Goal: Task Accomplishment & Management: Use online tool/utility

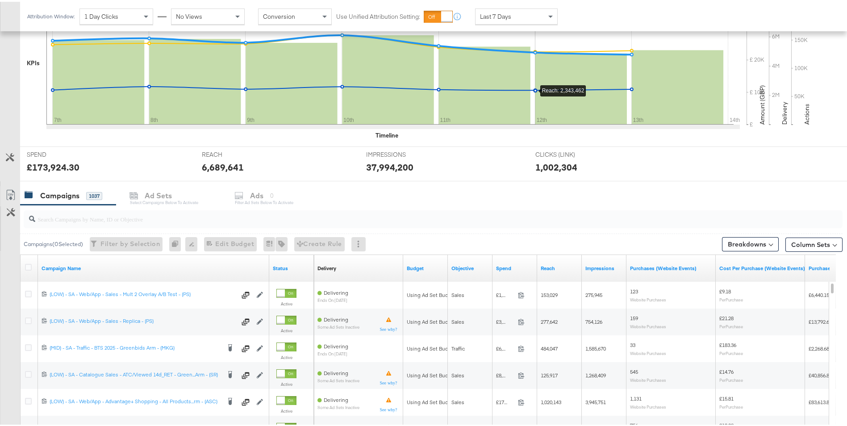
scroll to position [225, 0]
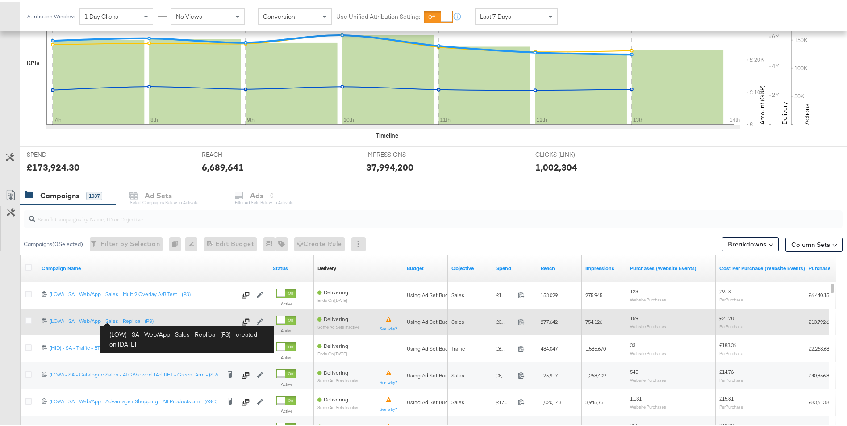
click at [133, 313] on div "120232574231330215 (LOW) - SA - Web/App - Sales - Replica - (PS) (LOW) - SA - W…" at bounding box center [153, 320] width 231 height 16
click at [134, 317] on div "(LOW) - SA - Web/App - Sales - Replica - (PS) (LOW) - SA - Web/App - Sales - Re…" at bounding box center [143, 319] width 187 height 7
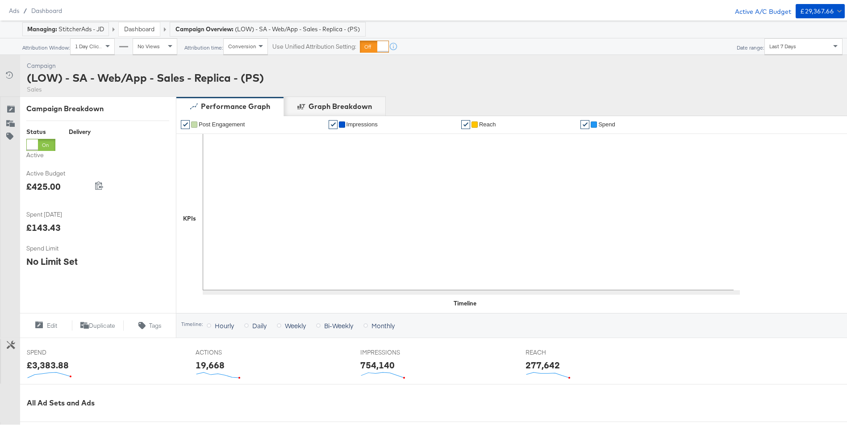
scroll to position [268, 0]
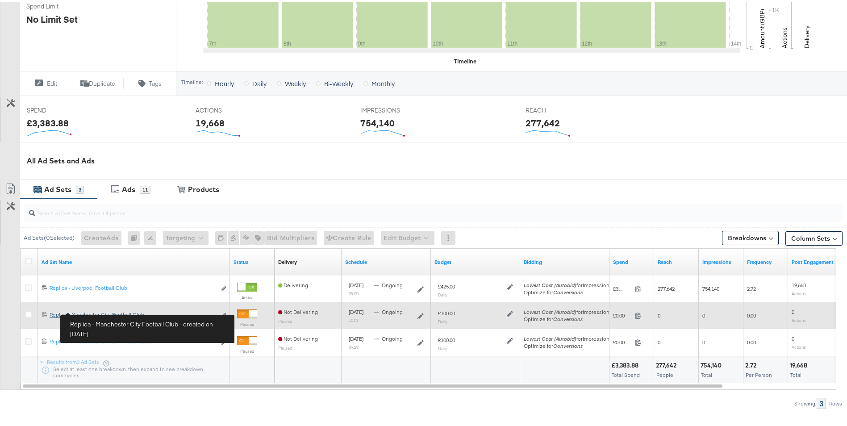
click at [94, 309] on div "Replica - Manchester City Football Club Replica - Manchester City Football Club" at bounding box center [133, 312] width 167 height 7
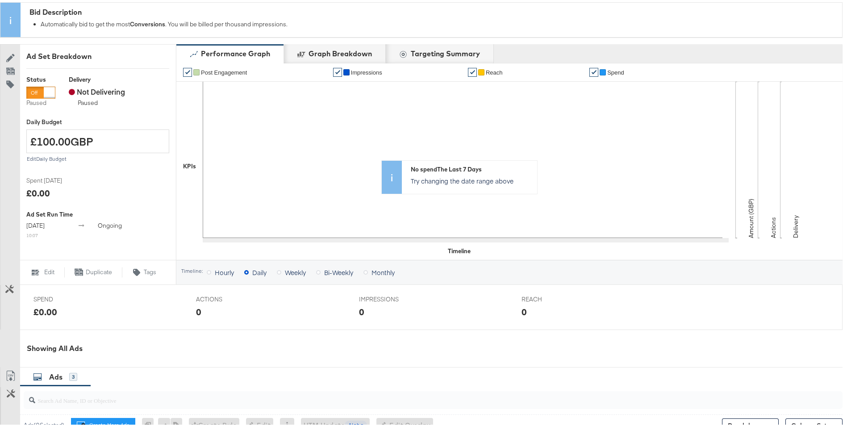
scroll to position [301, 0]
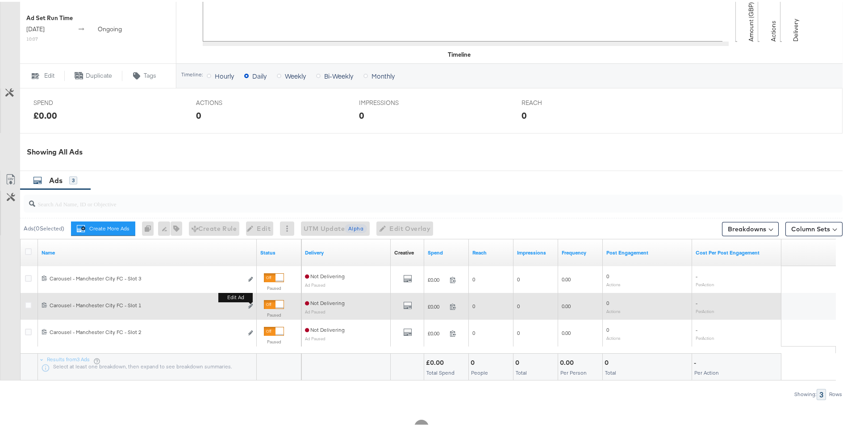
click at [248, 303] on div "Edit ad" at bounding box center [248, 304] width 10 height 9
click at [250, 304] on icon "link" at bounding box center [250, 304] width 4 height 5
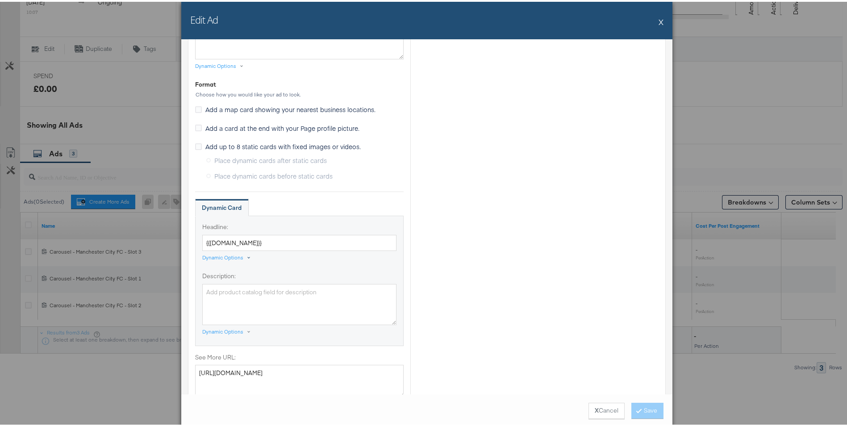
scroll to position [714, 0]
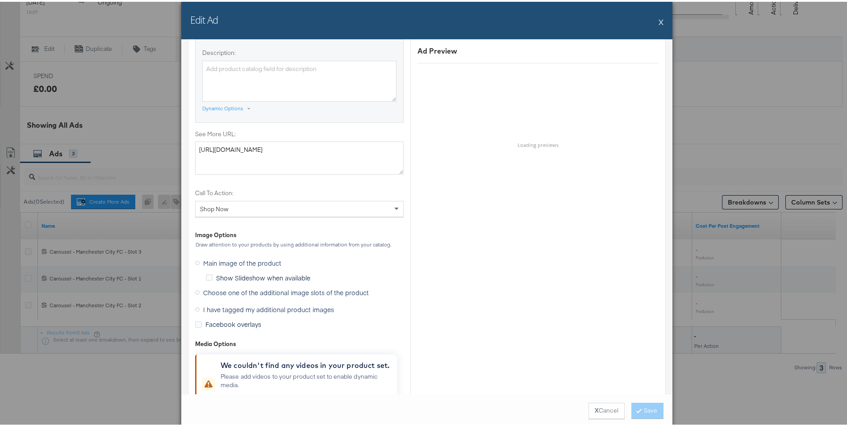
click at [221, 307] on span "I have tagged my additional product images" at bounding box center [268, 307] width 131 height 9
click at [0, 0] on input "I have tagged my additional product images" at bounding box center [0, 0] width 0 height 0
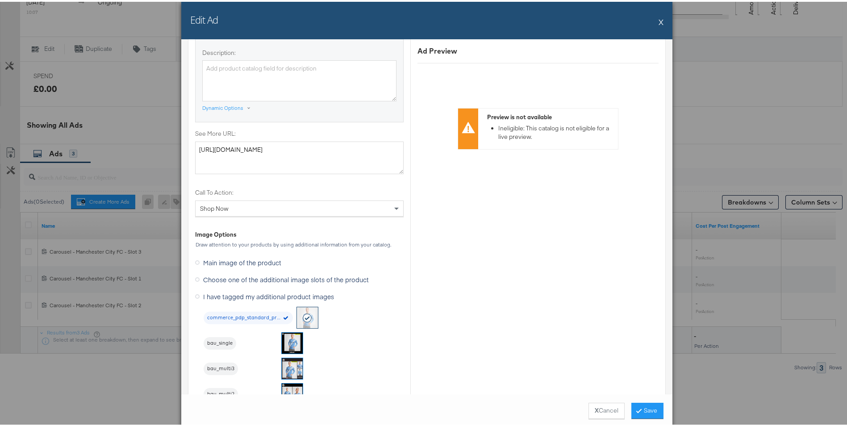
scroll to position [676, 0]
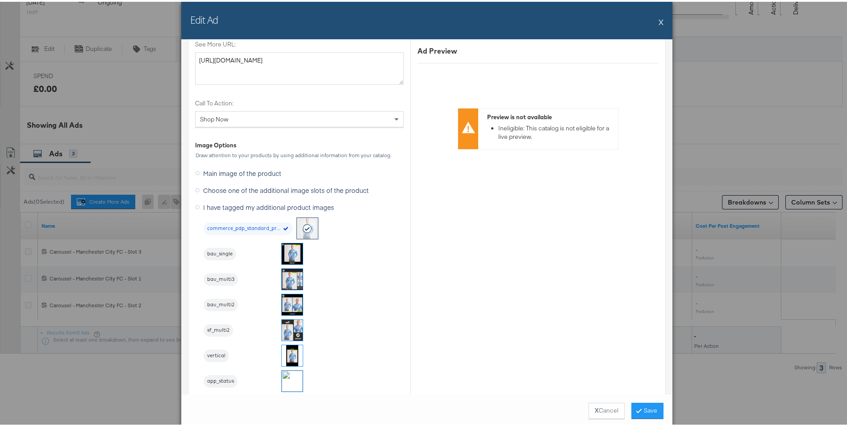
click at [292, 252] on img at bounding box center [292, 252] width 21 height 21
click at [659, 26] on button "X" at bounding box center [661, 20] width 5 height 18
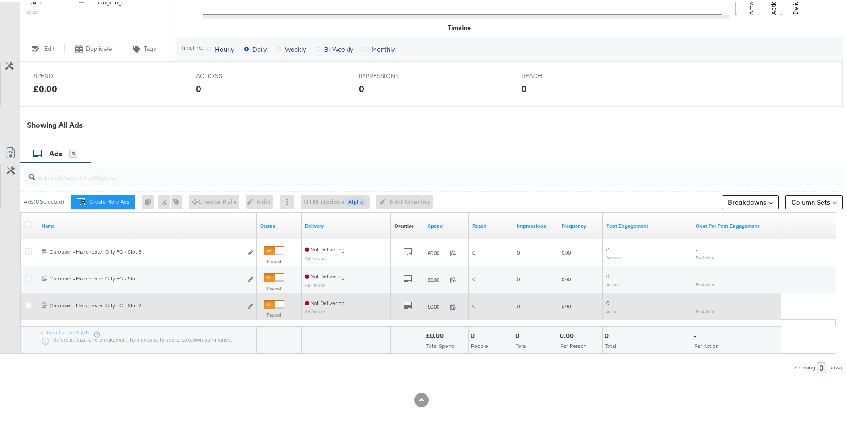
click at [246, 307] on div "Edit ad" at bounding box center [248, 304] width 10 height 9
click at [250, 307] on icon "link" at bounding box center [250, 304] width 4 height 5
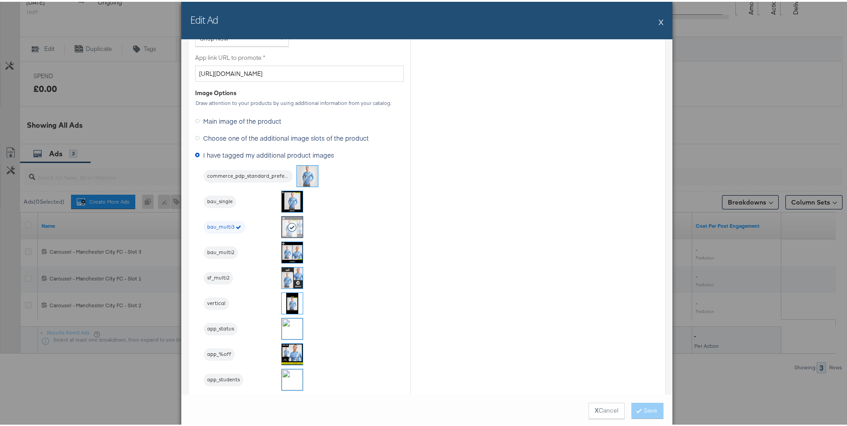
scroll to position [804, 0]
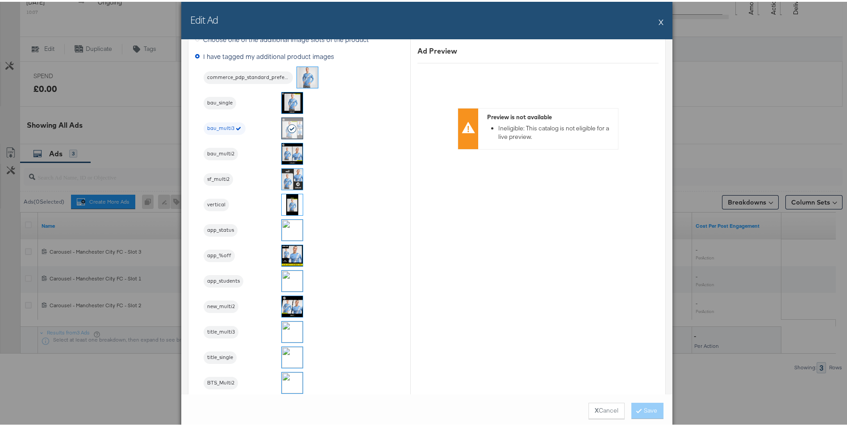
click at [659, 21] on button "X" at bounding box center [661, 20] width 5 height 18
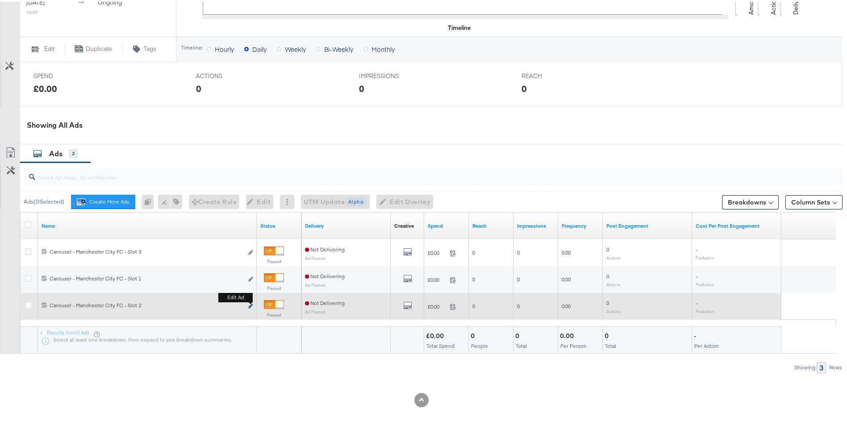
click at [251, 303] on button "Edit ad" at bounding box center [250, 304] width 5 height 9
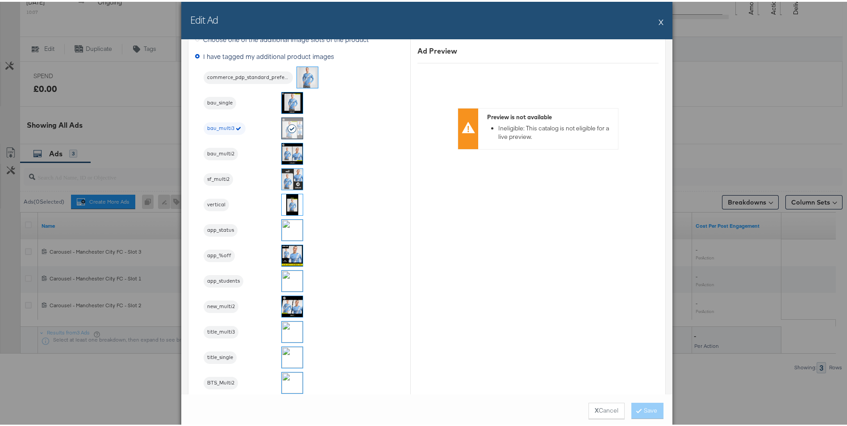
click at [659, 19] on button "X" at bounding box center [661, 20] width 5 height 18
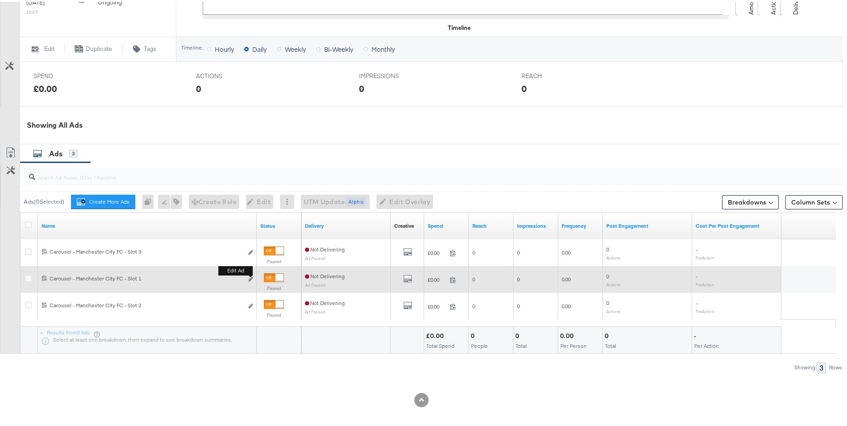
click at [248, 281] on button "Edit ad" at bounding box center [250, 277] width 5 height 9
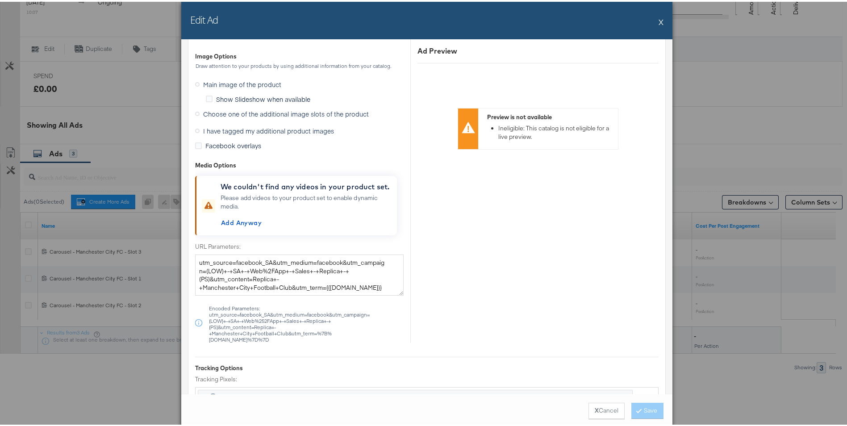
click at [213, 125] on span "I have tagged my additional product images" at bounding box center [268, 129] width 131 height 9
click at [0, 0] on input "I have tagged my additional product images" at bounding box center [0, 0] width 0 height 0
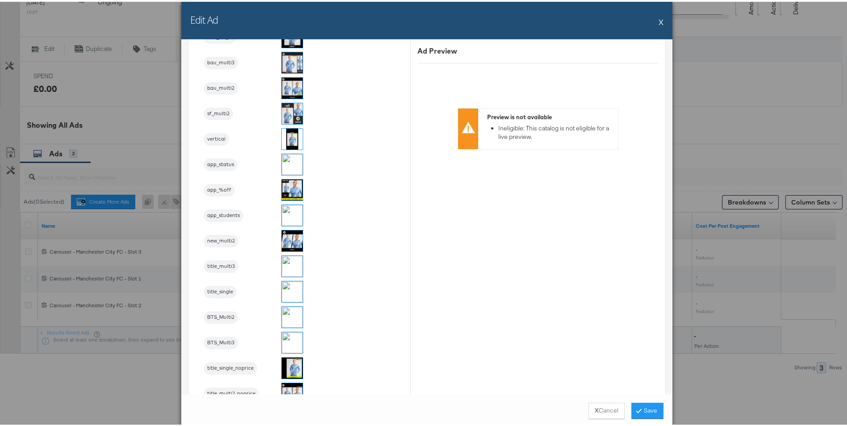
scroll to position [765, 0]
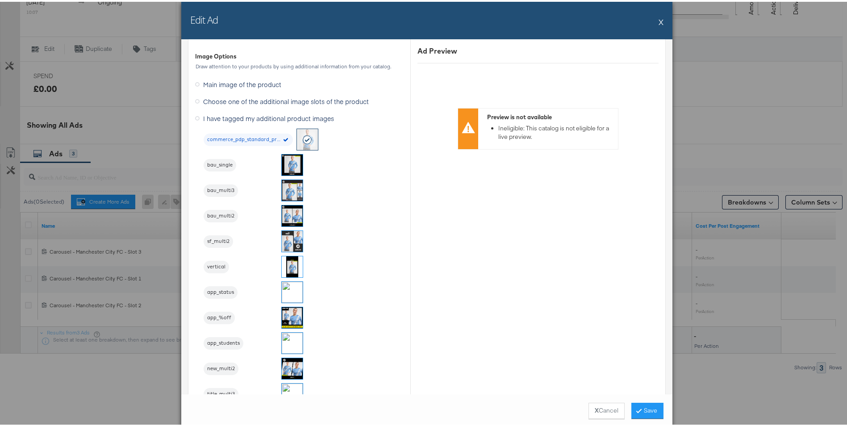
click at [293, 168] on img at bounding box center [292, 163] width 21 height 21
click at [644, 409] on button "Save" at bounding box center [647, 409] width 32 height 16
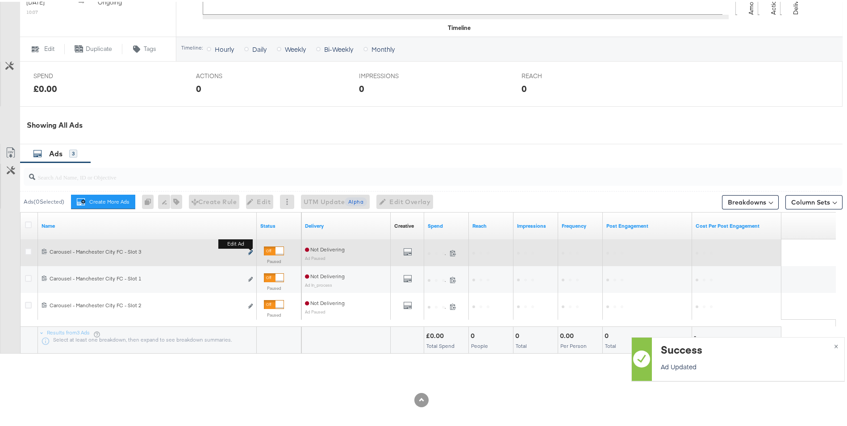
click at [251, 248] on button "Edit ad" at bounding box center [250, 250] width 5 height 9
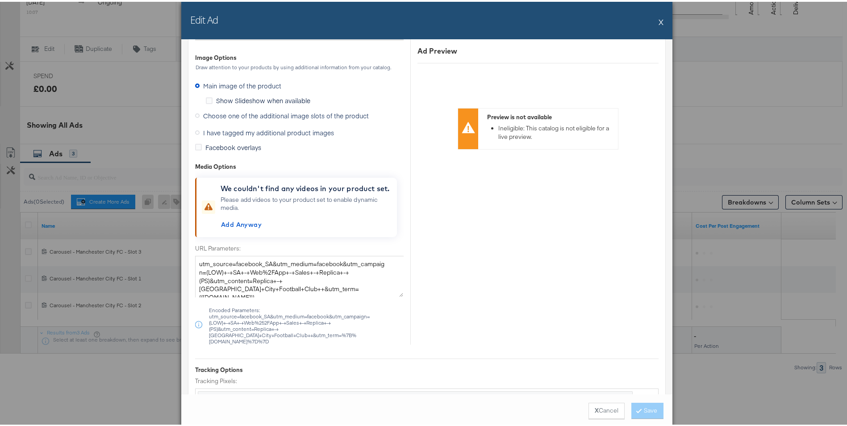
click at [223, 131] on span "I have tagged my additional product images" at bounding box center [268, 130] width 131 height 9
click at [0, 0] on input "I have tagged my additional product images" at bounding box center [0, 0] width 0 height 0
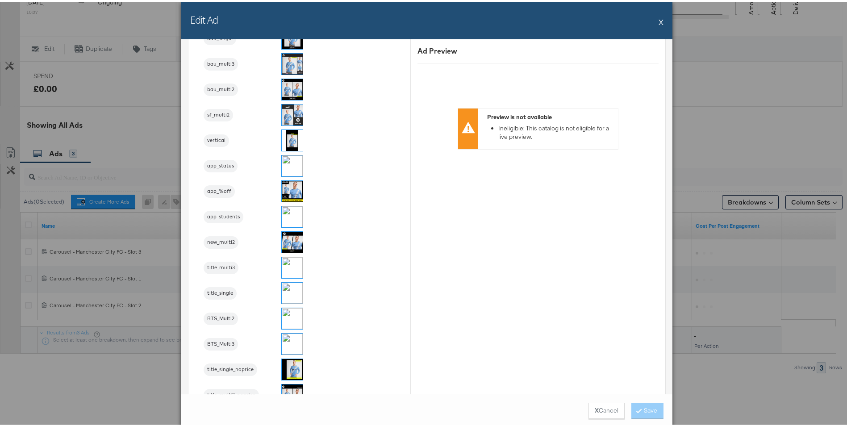
scroll to position [721, 0]
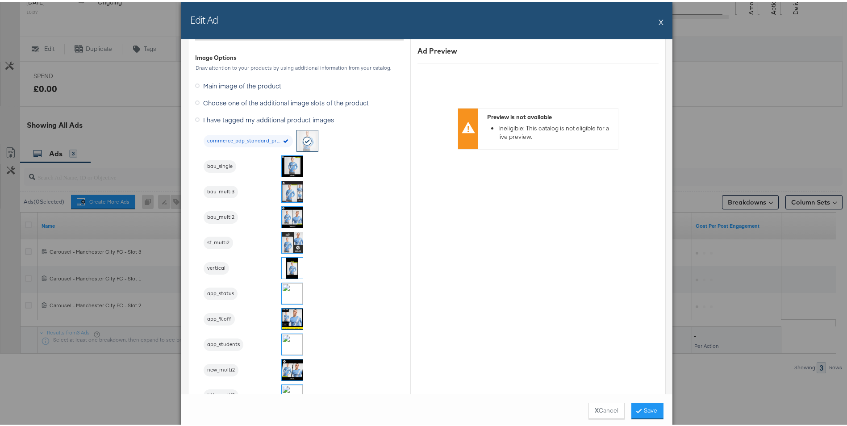
click at [284, 213] on img at bounding box center [292, 215] width 21 height 21
click at [638, 410] on icon at bounding box center [639, 408] width 3 height 5
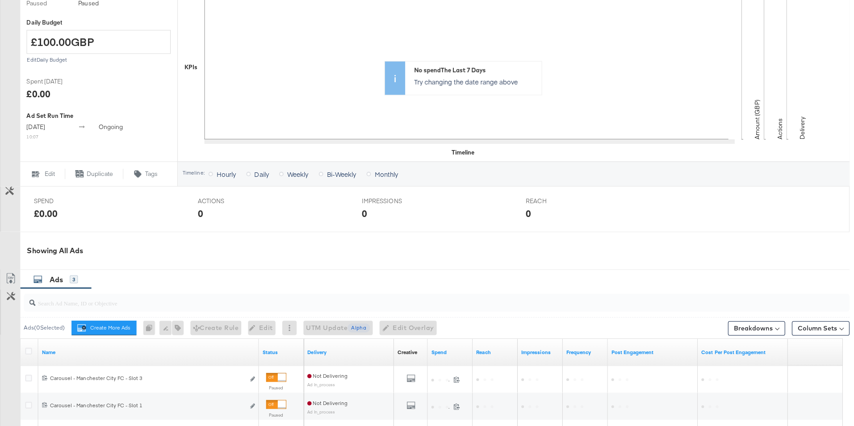
scroll to position [0, 0]
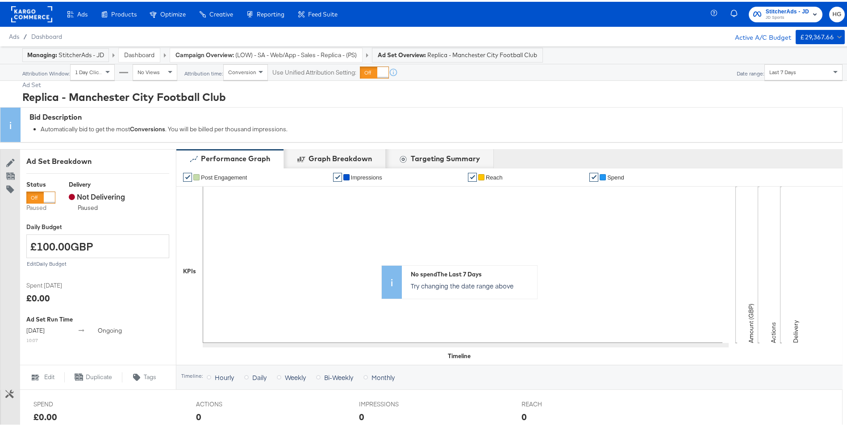
click at [411, 54] on strong "Ad Set Overview:" at bounding box center [402, 53] width 48 height 7
click at [281, 50] on span "(LOW) - SA - Web/App - Sales - Replica - (PS)" at bounding box center [295, 53] width 121 height 8
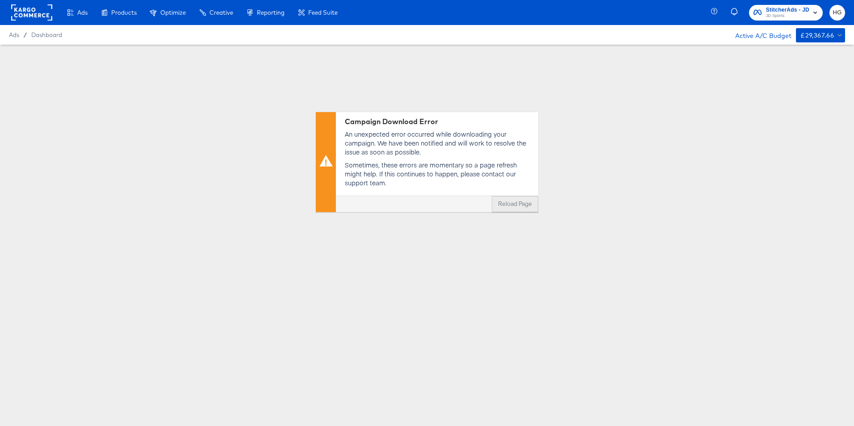
drag, startPoint x: 531, startPoint y: 208, endPoint x: 527, endPoint y: 205, distance: 4.8
click at [529, 207] on button "Reload Page" at bounding box center [515, 204] width 46 height 16
click at [504, 201] on button "Reload Page" at bounding box center [515, 204] width 46 height 16
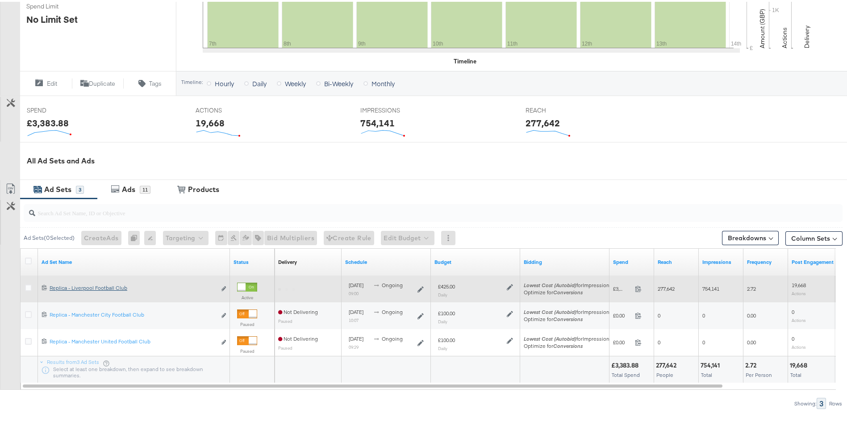
scroll to position [275, 0]
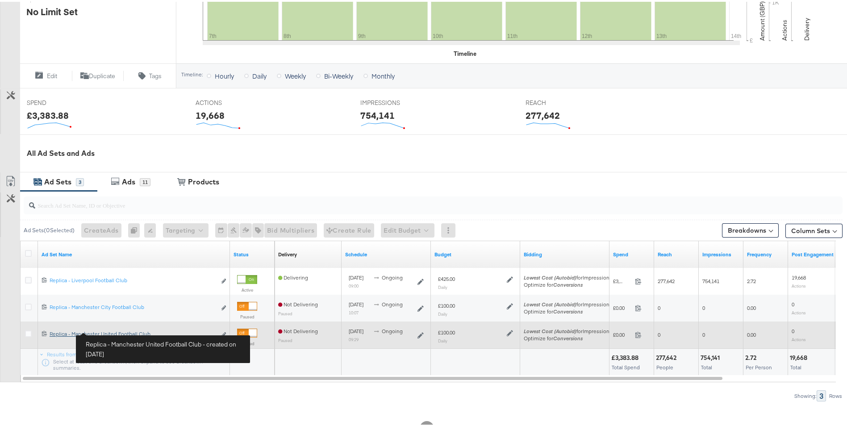
click at [109, 330] on div "Replica - Manchester United Football Club Replica - Manchester United Football …" at bounding box center [133, 332] width 167 height 7
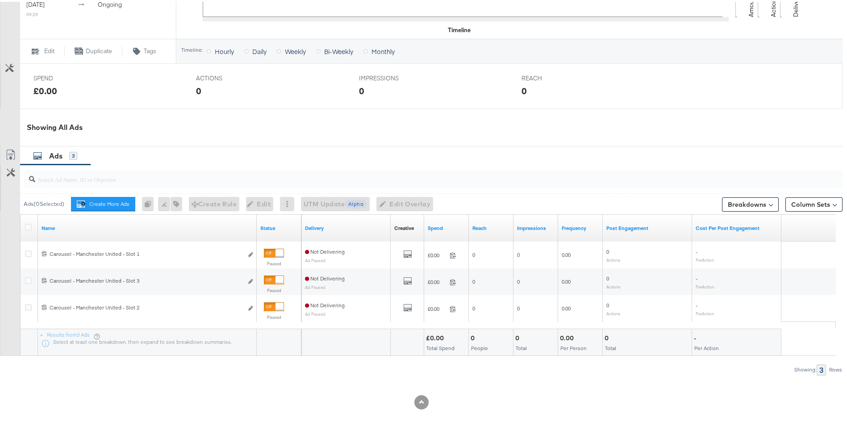
scroll to position [328, 0]
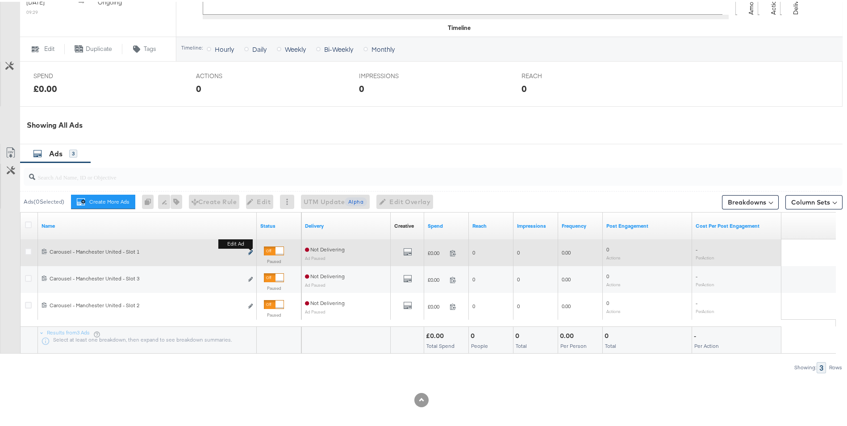
click at [252, 250] on icon "link" at bounding box center [250, 250] width 4 height 5
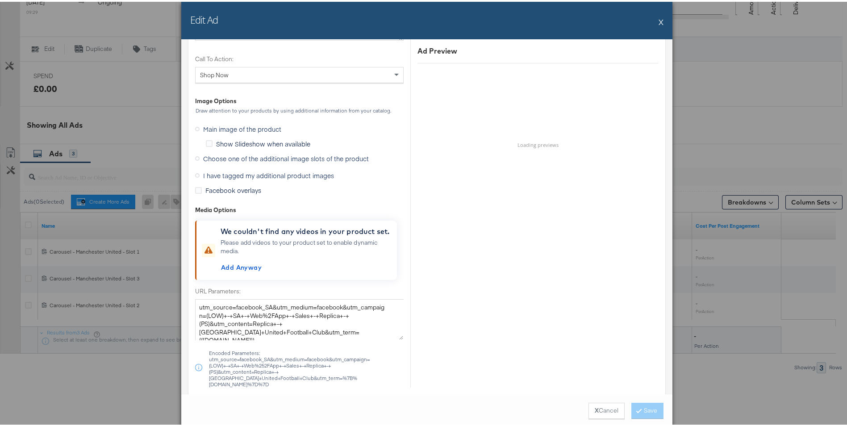
click at [195, 173] on icon at bounding box center [197, 173] width 4 height 4
click at [0, 0] on input "I have tagged my additional product images" at bounding box center [0, 0] width 0 height 0
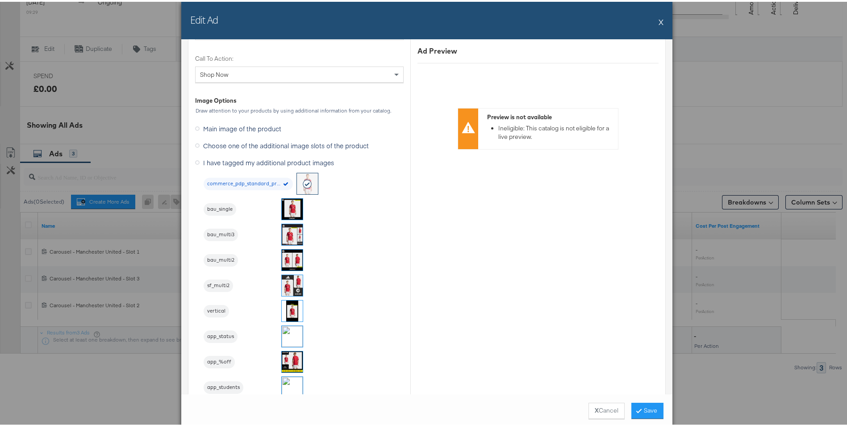
click at [293, 211] on img at bounding box center [292, 207] width 21 height 21
click at [641, 407] on button "Save" at bounding box center [647, 409] width 32 height 16
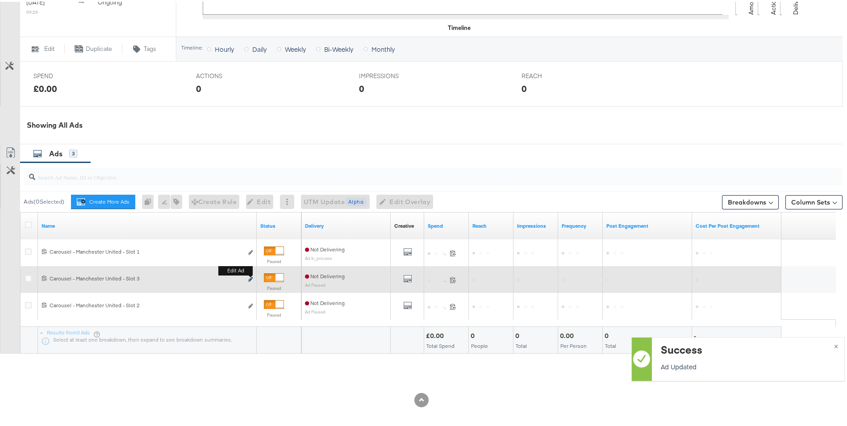
click at [252, 275] on button "Edit ad" at bounding box center [250, 277] width 5 height 9
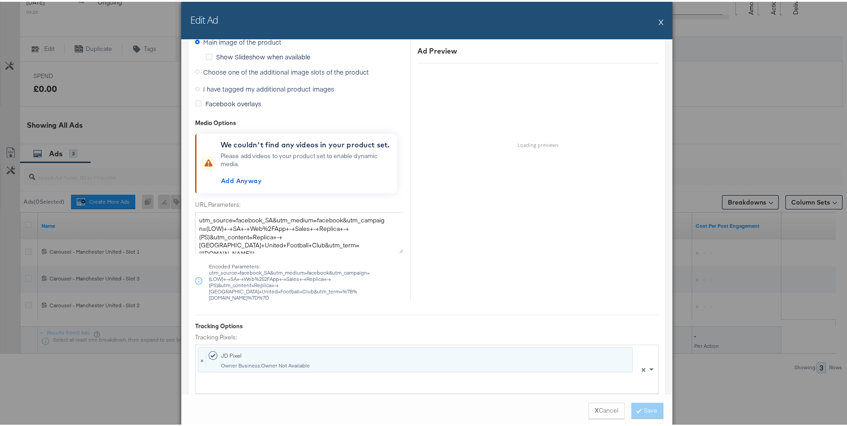
scroll to position [805, 0]
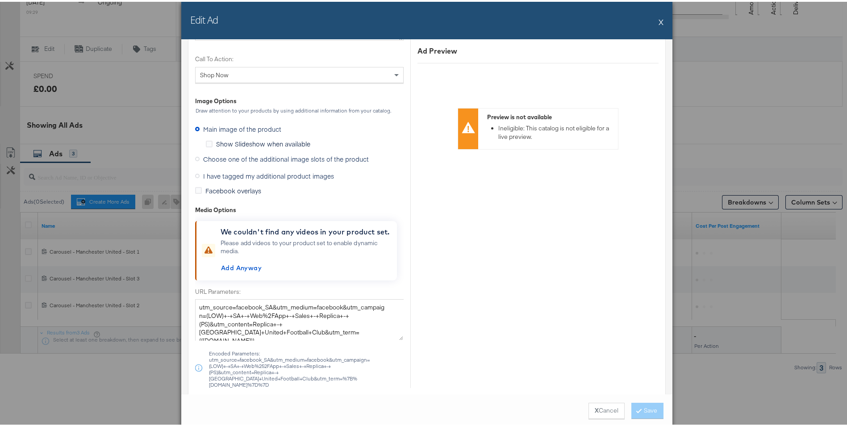
click at [195, 175] on icon at bounding box center [197, 174] width 4 height 4
click at [0, 0] on input "I have tagged my additional product images" at bounding box center [0, 0] width 0 height 0
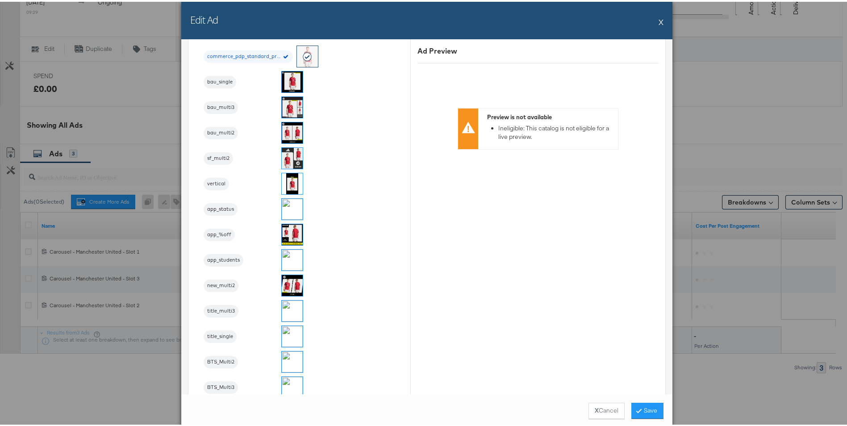
scroll to position [721, 0]
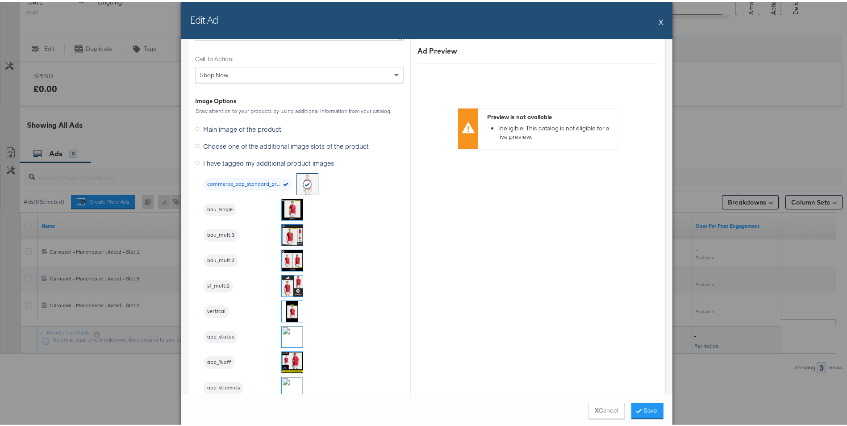
click at [287, 263] on img at bounding box center [292, 258] width 21 height 21
click at [642, 415] on button "Save" at bounding box center [647, 409] width 32 height 16
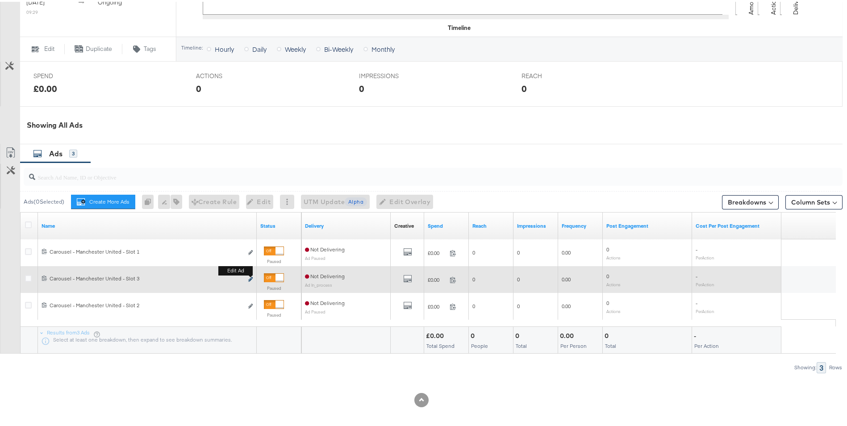
click at [250, 279] on icon "link" at bounding box center [250, 277] width 4 height 5
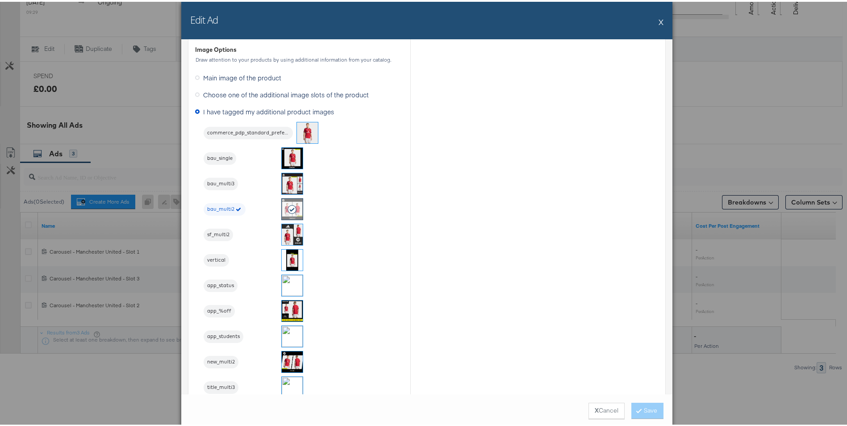
scroll to position [714, 0]
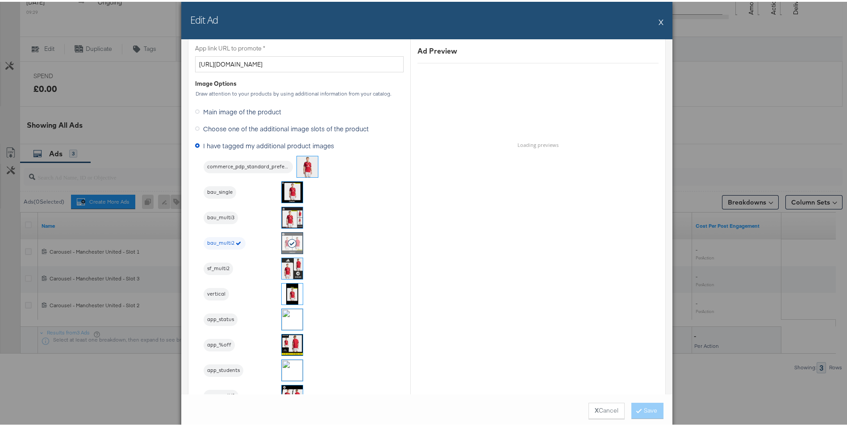
click at [659, 21] on button "X" at bounding box center [661, 20] width 5 height 18
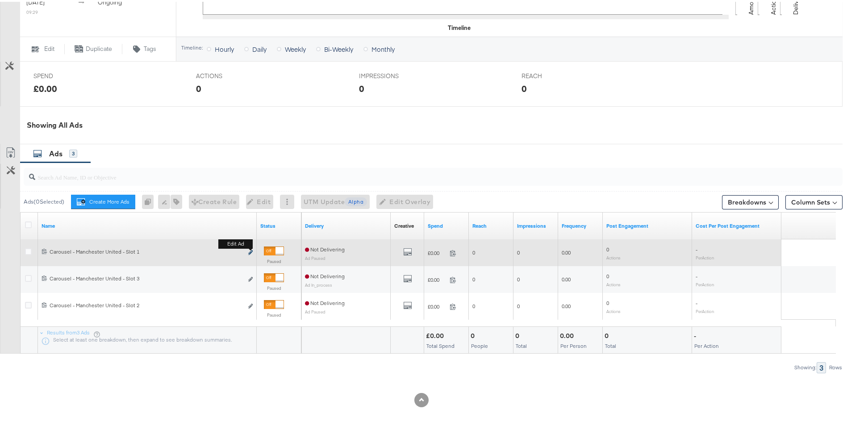
click at [249, 253] on button "Edit ad" at bounding box center [250, 250] width 5 height 9
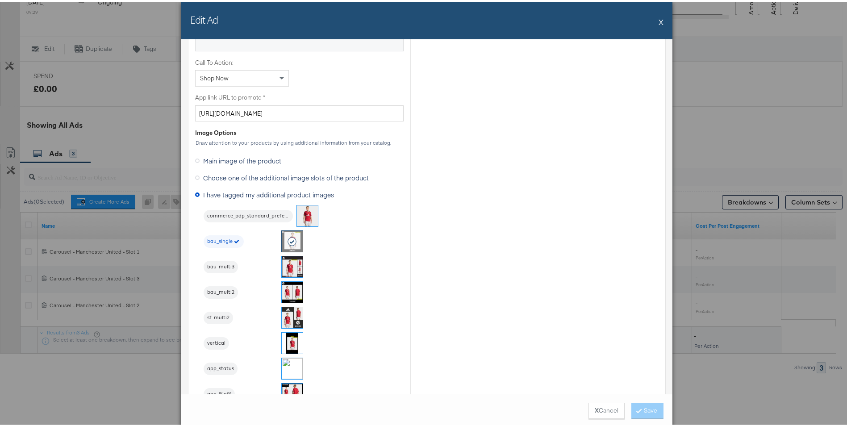
scroll to position [804, 0]
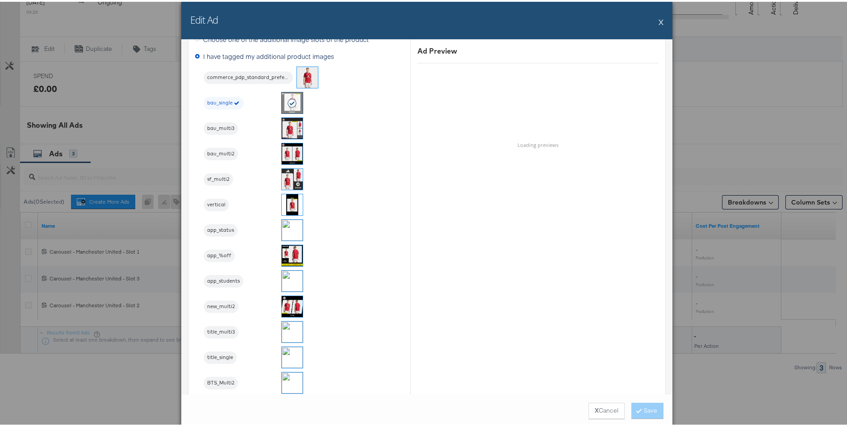
drag, startPoint x: 651, startPoint y: 22, endPoint x: 651, endPoint y: 27, distance: 5.4
click at [650, 26] on div "Edit Ad X" at bounding box center [426, 19] width 491 height 38
drag, startPoint x: 662, startPoint y: 23, endPoint x: 661, endPoint y: 19, distance: 4.5
click at [662, 19] on div "Edit Ad X" at bounding box center [426, 19] width 491 height 38
click at [660, 16] on div "Edit Ad X" at bounding box center [426, 19] width 491 height 38
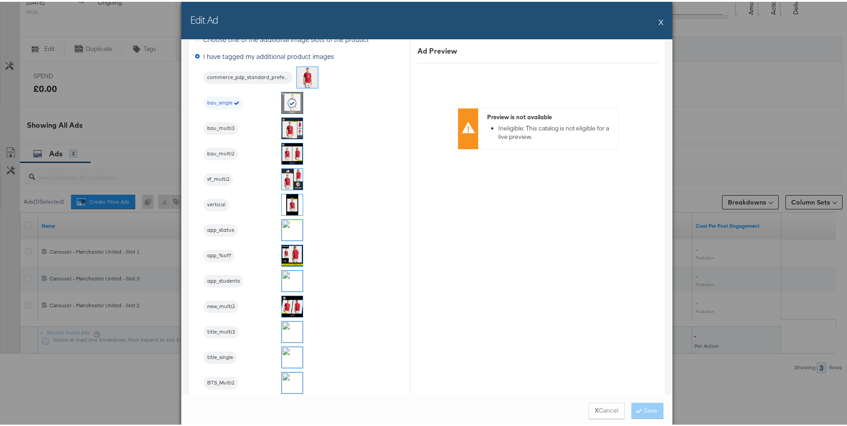
click at [654, 18] on div "Edit Ad X" at bounding box center [426, 19] width 491 height 38
click at [659, 20] on button "X" at bounding box center [661, 20] width 5 height 18
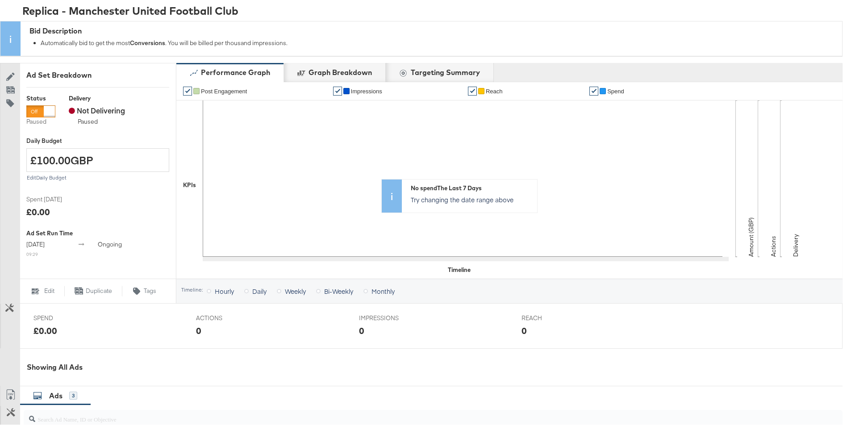
scroll to position [16, 0]
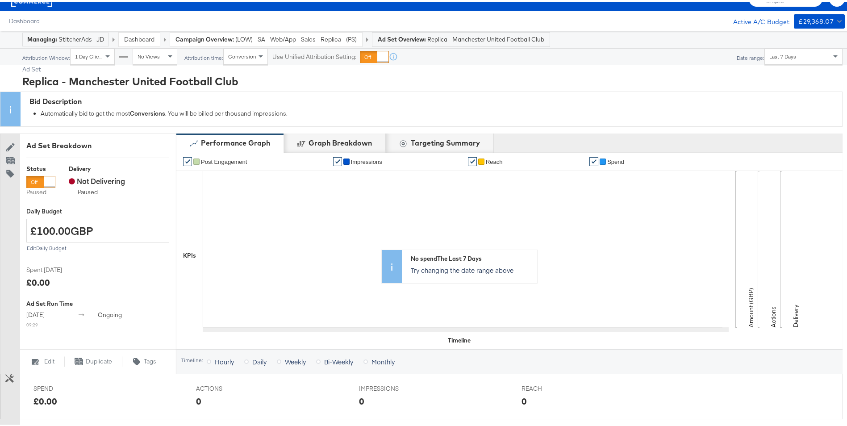
click at [234, 40] on strong "Campaign Overview:" at bounding box center [204, 37] width 58 height 8
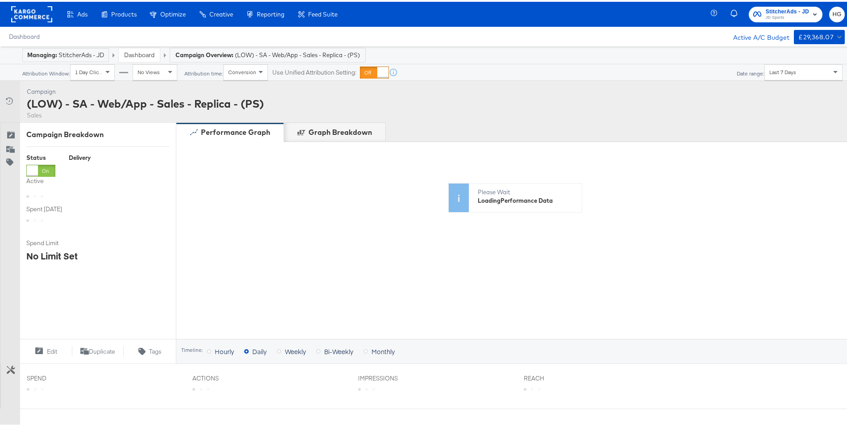
scroll to position [275, 0]
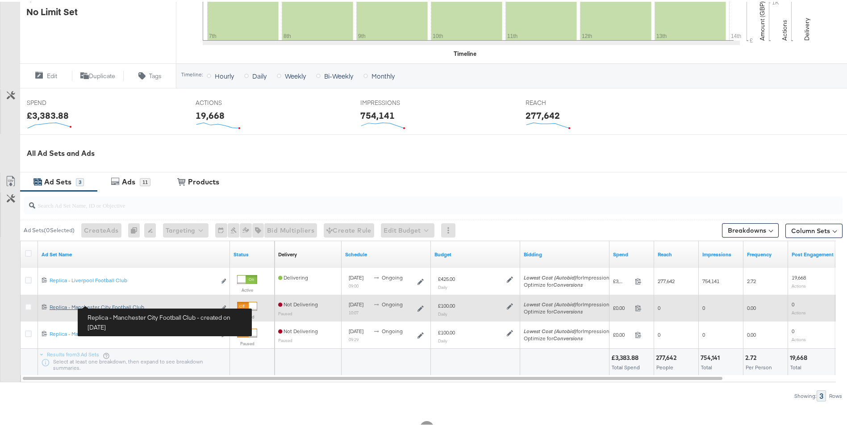
click at [111, 303] on div "Replica - Manchester City Football Club Replica - Manchester City Football Club" at bounding box center [133, 305] width 167 height 7
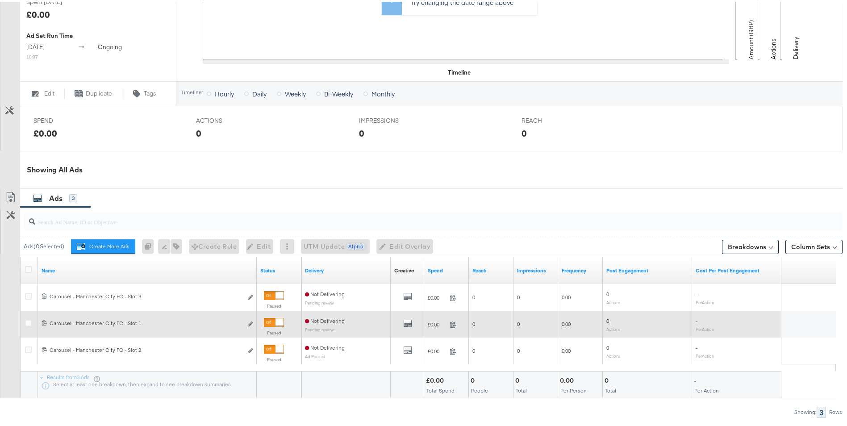
scroll to position [328, 0]
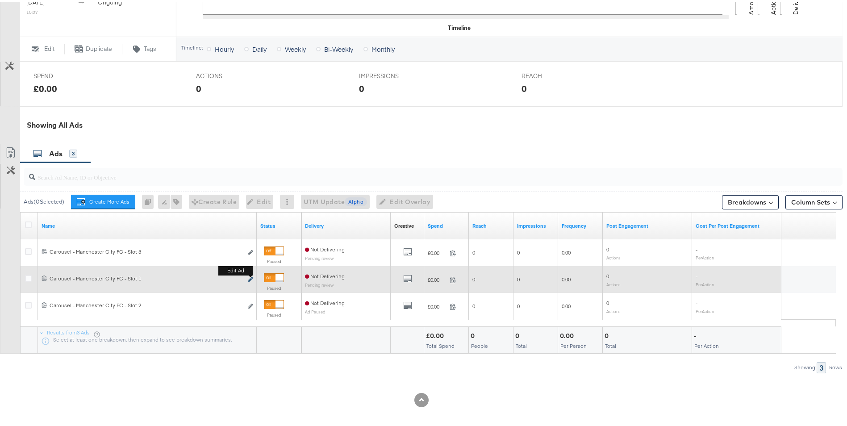
click at [248, 278] on button "Edit ad" at bounding box center [250, 277] width 5 height 9
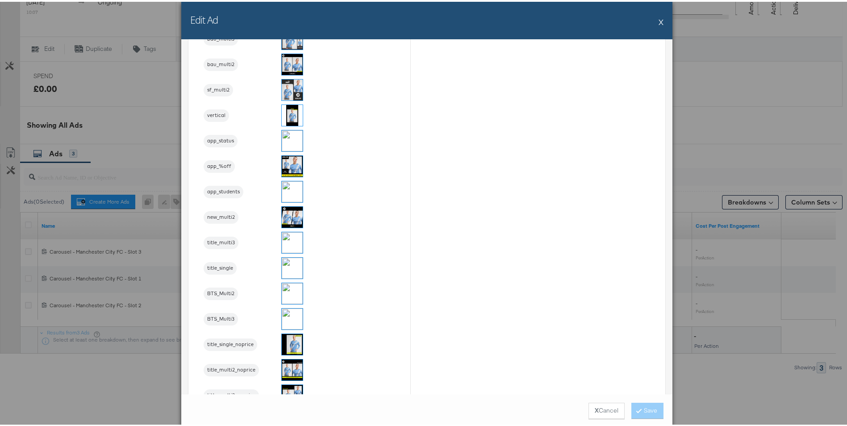
scroll to position [759, 0]
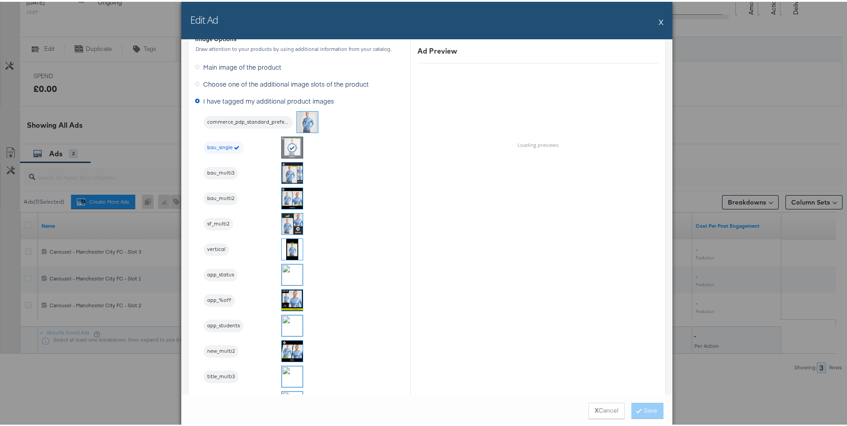
click at [660, 21] on button "X" at bounding box center [661, 20] width 5 height 18
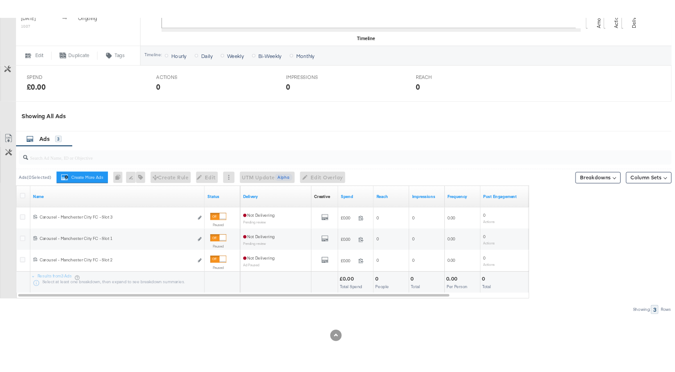
scroll to position [327, 0]
